Goal: Entertainment & Leisure: Browse casually

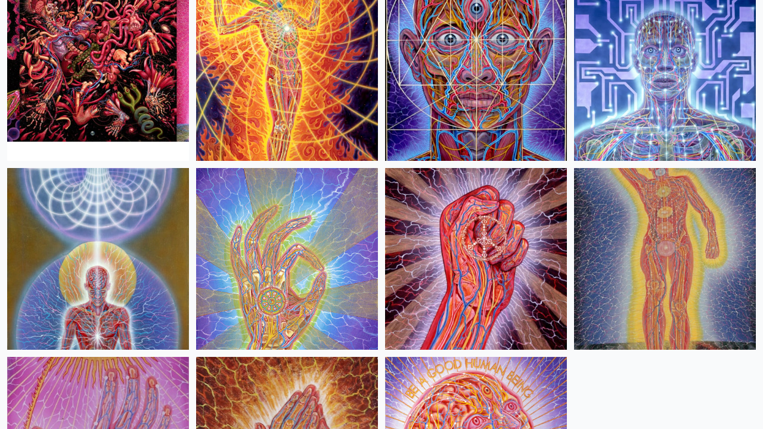
scroll to position [1562, 0]
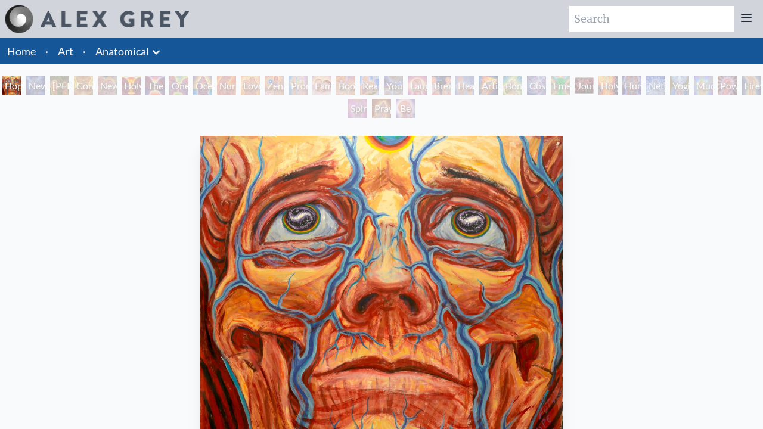
click at [12, 86] on div "Hope" at bounding box center [11, 85] width 19 height 19
click at [45, 86] on div "New Man [DEMOGRAPHIC_DATA]: [DEMOGRAPHIC_DATA] Mind" at bounding box center [35, 85] width 19 height 19
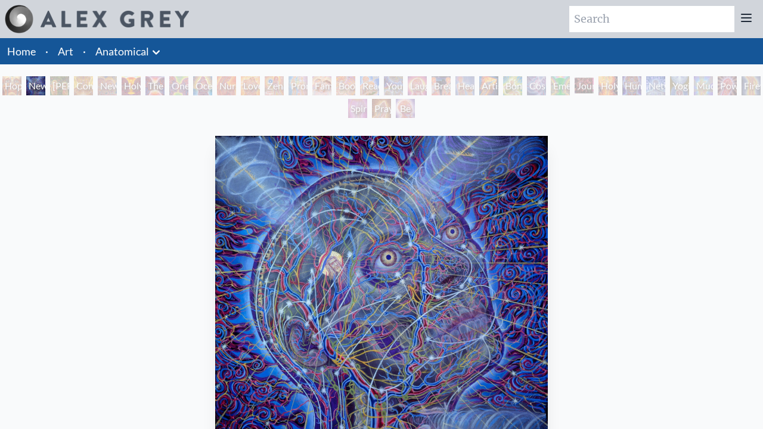
click at [167, 86] on div "Hope New Man [DEMOGRAPHIC_DATA]: [PERSON_NAME] Mind [PERSON_NAME] & Eve Contemp…" at bounding box center [381, 98] width 763 height 45
click at [60, 86] on div "[PERSON_NAME] & Eve" at bounding box center [59, 85] width 19 height 19
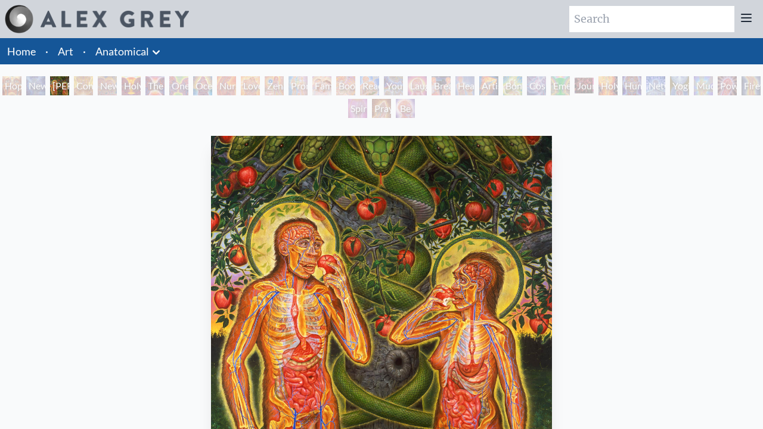
click at [93, 86] on div "Contemplation" at bounding box center [83, 85] width 19 height 19
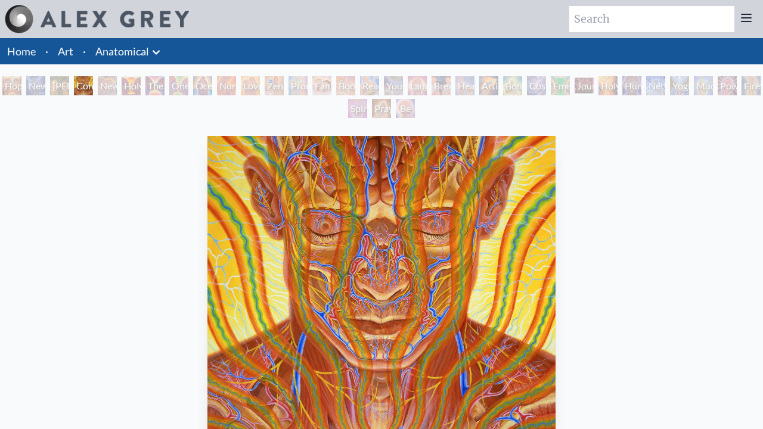
click at [117, 86] on div "New Man New Woman" at bounding box center [107, 85] width 19 height 19
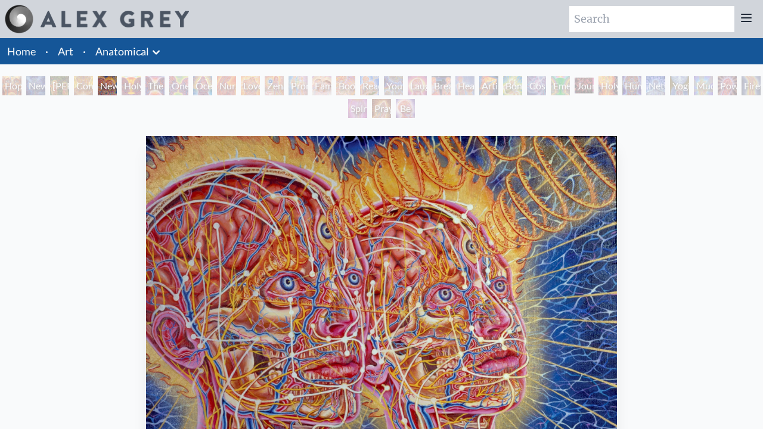
click at [188, 86] on div "One Taste" at bounding box center [178, 85] width 19 height 19
click at [137, 86] on div "Holy Grail" at bounding box center [131, 85] width 19 height 19
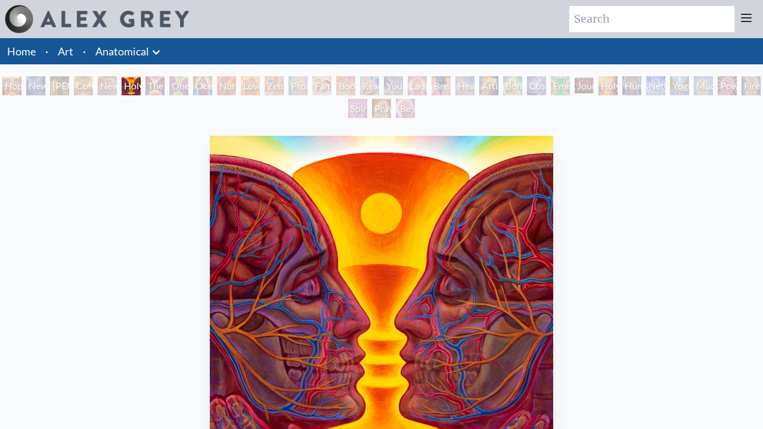
click at [165, 86] on div "The Kiss" at bounding box center [154, 85] width 19 height 19
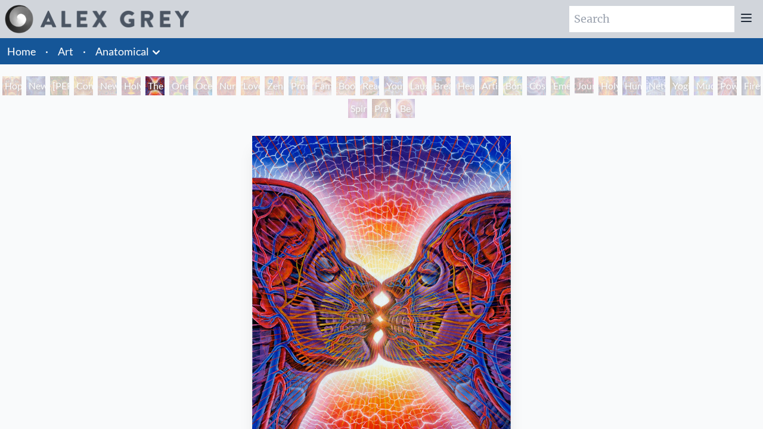
click at [188, 86] on div "One Taste" at bounding box center [178, 85] width 19 height 19
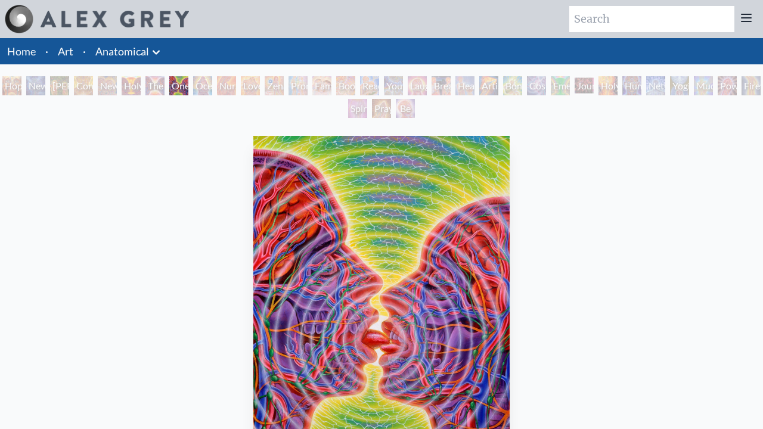
click at [212, 86] on div "Ocean of Love Bliss" at bounding box center [202, 85] width 19 height 19
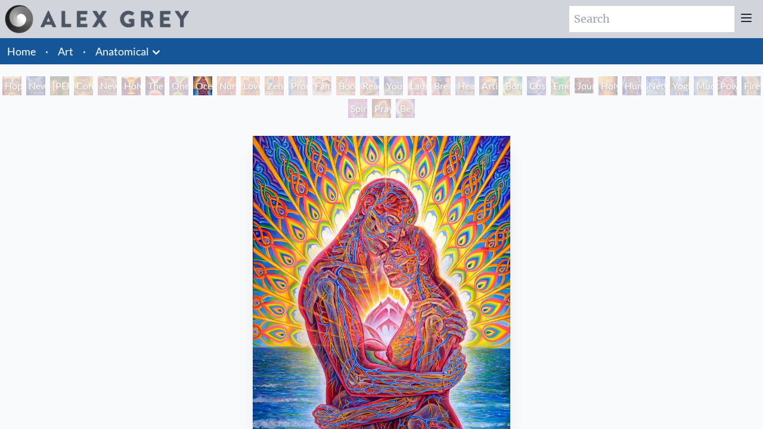
click at [284, 86] on div "Zena Lotus" at bounding box center [274, 85] width 19 height 19
click at [229, 86] on div "Nursing" at bounding box center [226, 85] width 19 height 19
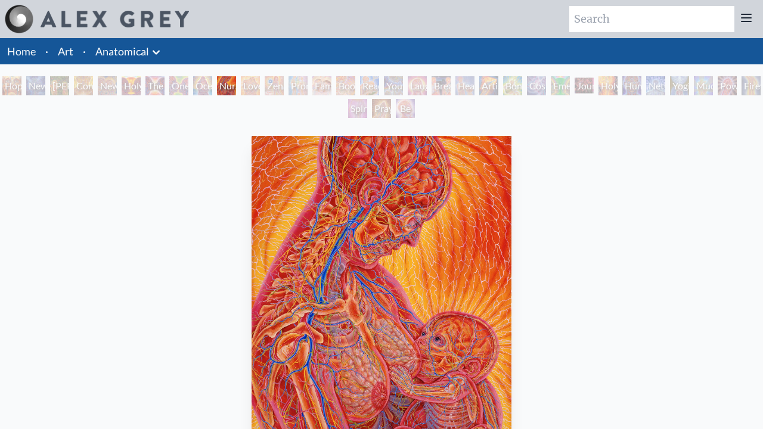
click at [260, 86] on div "Love Circuit" at bounding box center [250, 85] width 19 height 19
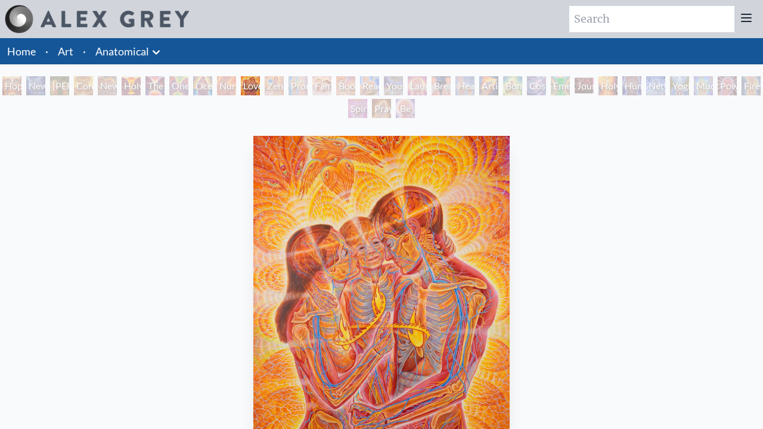
click at [284, 86] on div "Zena Lotus" at bounding box center [274, 85] width 19 height 19
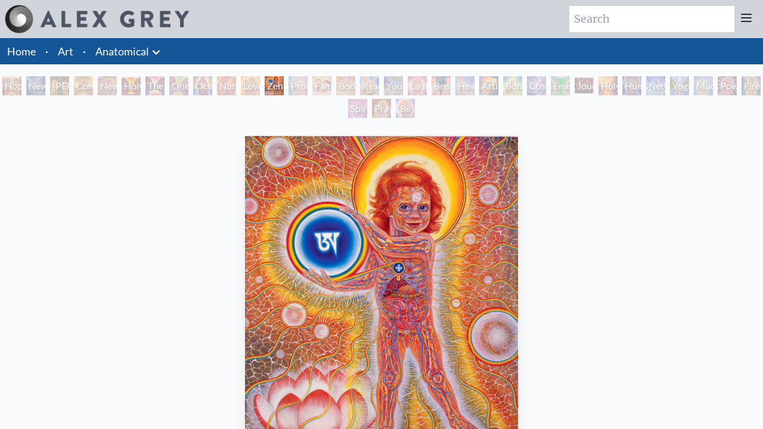
click at [308, 86] on div "Promise" at bounding box center [298, 85] width 19 height 19
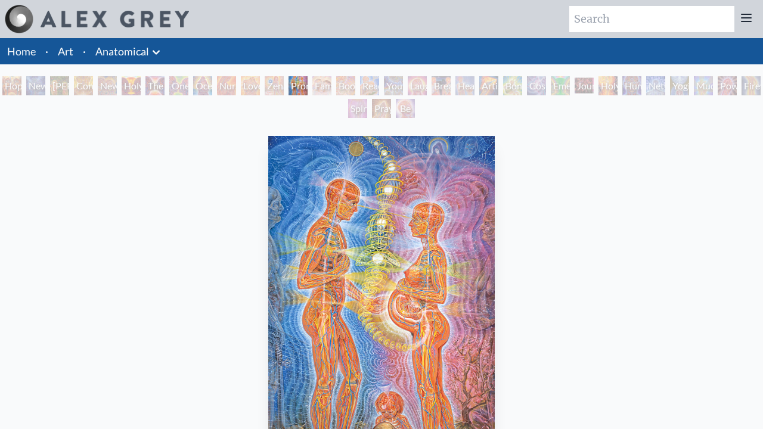
click at [355, 86] on div "Boo-boo" at bounding box center [345, 85] width 19 height 19
click at [330, 86] on div "Family" at bounding box center [321, 85] width 19 height 19
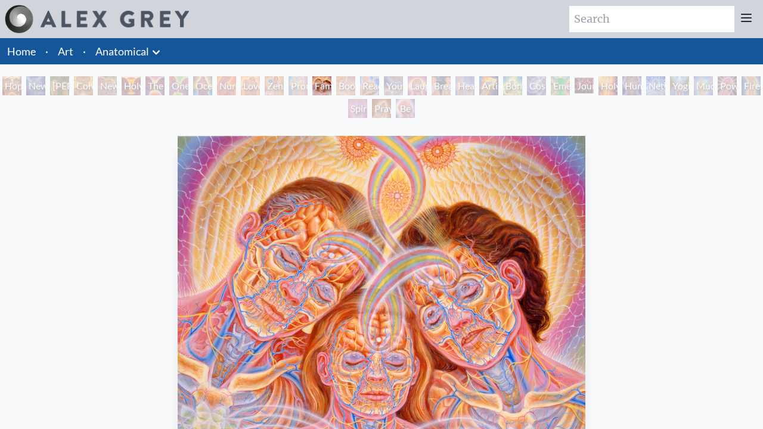
click at [355, 86] on div "Boo-boo" at bounding box center [345, 85] width 19 height 19
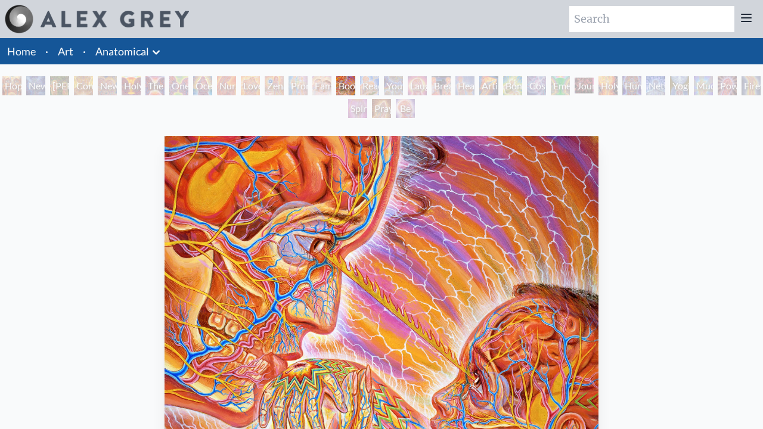
click at [379, 86] on div "Reading" at bounding box center [369, 85] width 19 height 19
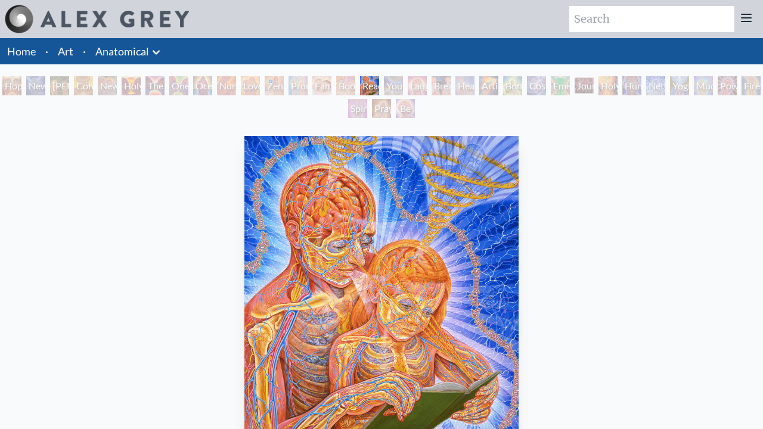
click at [403, 86] on div "Young & Old" at bounding box center [393, 85] width 19 height 19
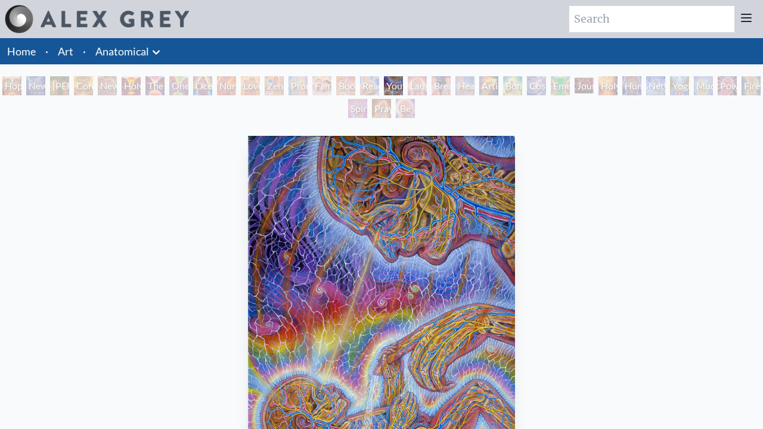
click at [427, 86] on div "Laughing Man" at bounding box center [417, 85] width 19 height 19
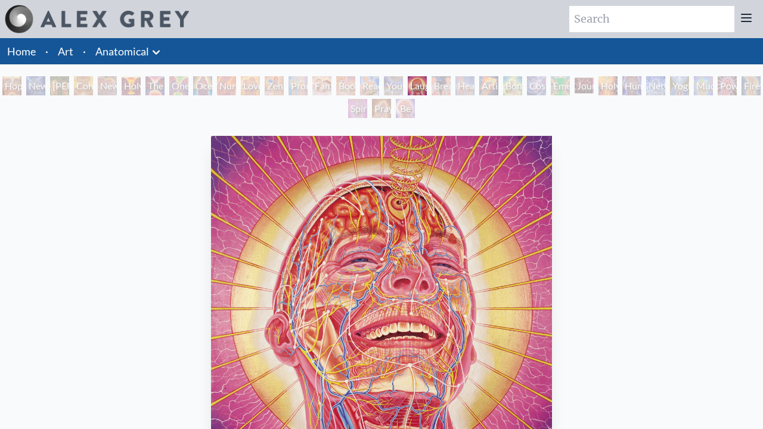
click at [474, 86] on div "Healing" at bounding box center [464, 85] width 19 height 19
click at [451, 86] on div "Breathing" at bounding box center [441, 85] width 19 height 19
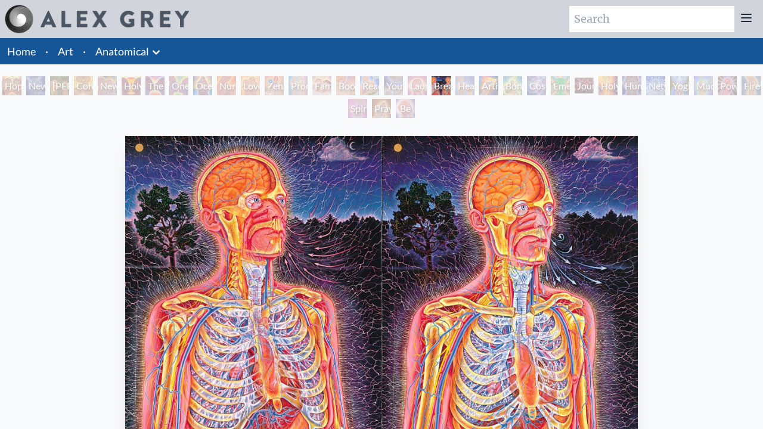
click at [474, 86] on div "Healing" at bounding box center [464, 85] width 19 height 19
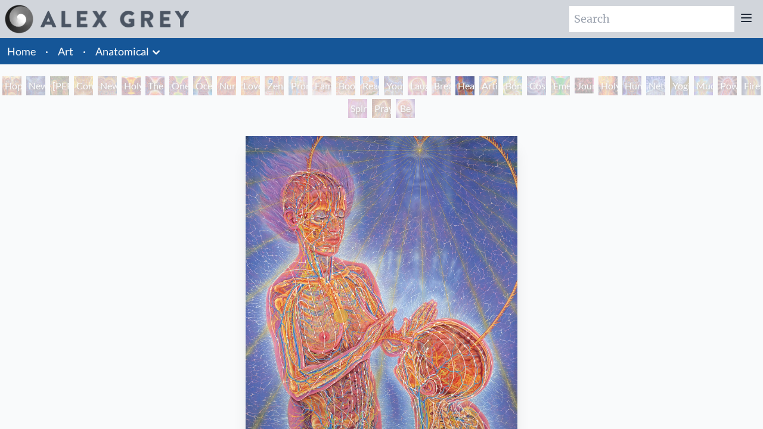
click at [498, 86] on div "Artist's Hand" at bounding box center [488, 85] width 19 height 19
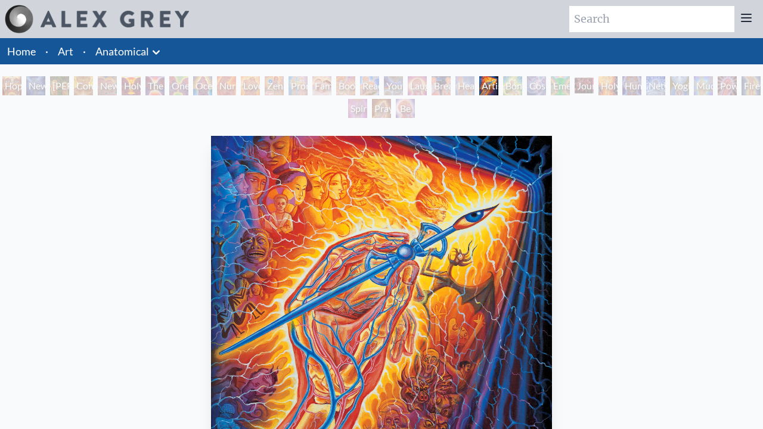
click at [570, 86] on div "Emerald Grail" at bounding box center [560, 85] width 19 height 19
click at [522, 86] on div "Bond" at bounding box center [512, 85] width 19 height 19
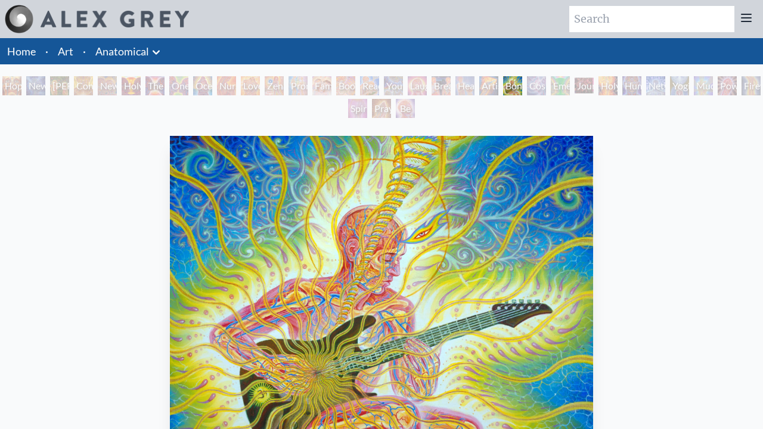
click at [546, 86] on div "Cosmic Lovers" at bounding box center [536, 85] width 19 height 19
